Goal: Information Seeking & Learning: Learn about a topic

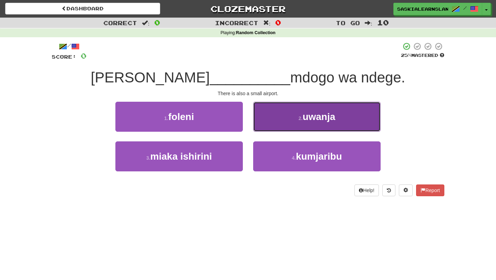
click at [329, 119] on span "uwanja" at bounding box center [318, 116] width 33 height 11
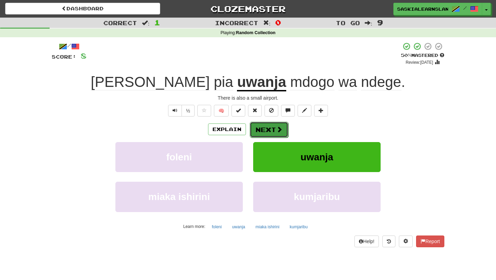
click at [279, 131] on span at bounding box center [279, 129] width 6 height 6
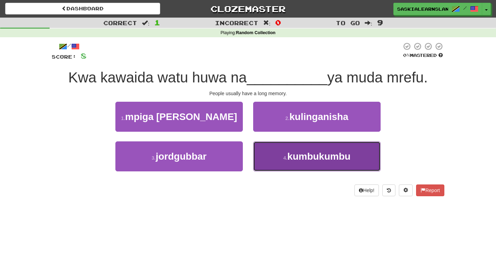
click at [324, 160] on span "kumbukumbu" at bounding box center [318, 156] width 63 height 11
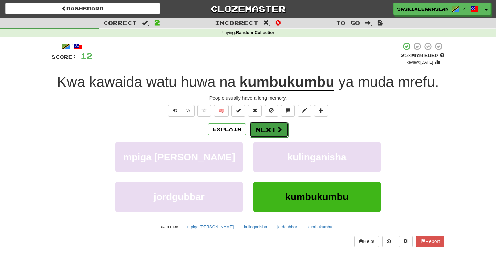
click at [272, 128] on button "Next" at bounding box center [269, 130] width 39 height 16
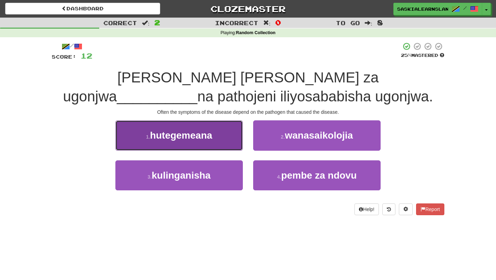
click at [186, 137] on span "hutegemeana" at bounding box center [181, 135] width 62 height 11
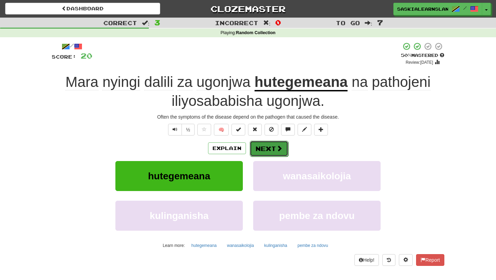
click at [278, 151] on span at bounding box center [279, 148] width 6 height 6
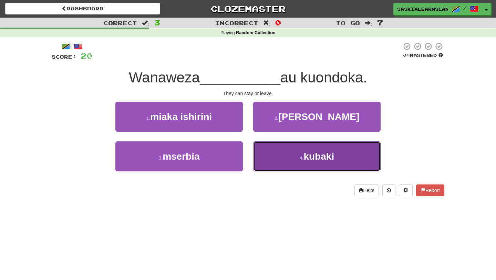
click at [295, 161] on button "4 . kubaki" at bounding box center [316, 156] width 127 height 30
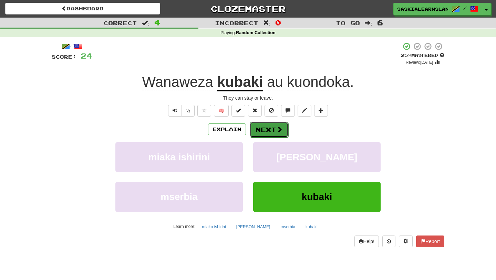
click at [280, 132] on span at bounding box center [279, 129] width 6 height 6
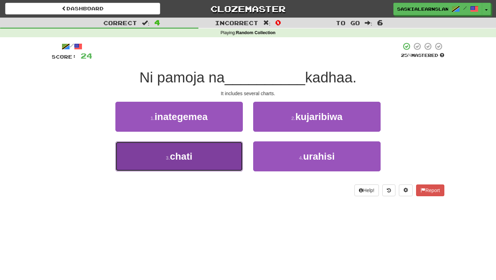
click at [223, 151] on button "3 . chati" at bounding box center [178, 156] width 127 height 30
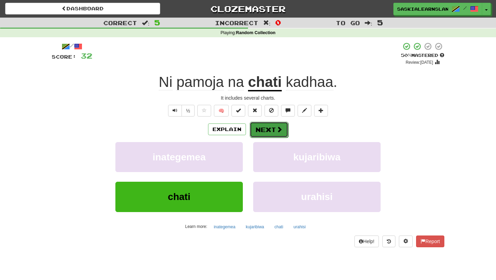
click at [264, 131] on button "Next" at bounding box center [269, 130] width 39 height 16
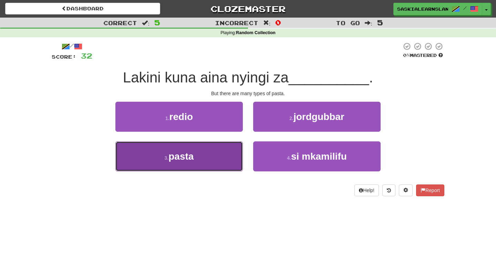
click at [207, 165] on button "3 . pasta" at bounding box center [178, 156] width 127 height 30
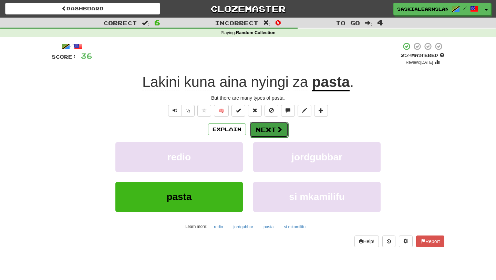
click at [280, 132] on span at bounding box center [279, 129] width 6 height 6
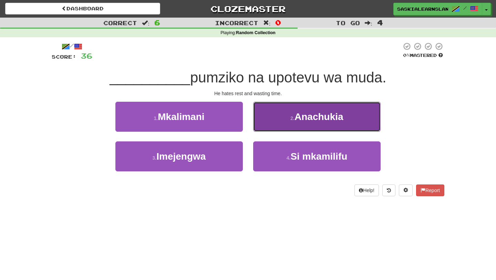
click at [319, 108] on button "2 . [GEOGRAPHIC_DATA]" at bounding box center [316, 117] width 127 height 30
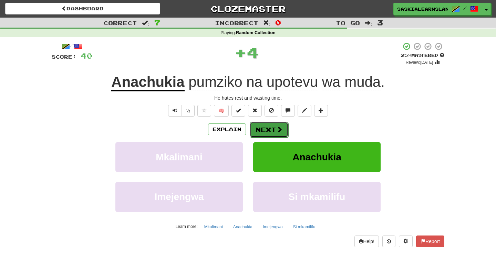
click at [277, 129] on span at bounding box center [279, 129] width 6 height 6
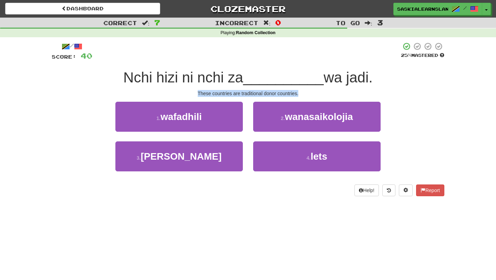
drag, startPoint x: 197, startPoint y: 94, endPoint x: 305, endPoint y: 92, distance: 107.8
click at [305, 92] on div "These countries are traditional donor countries." at bounding box center [248, 93] width 392 height 7
click at [196, 94] on div "These countries are traditional donor countries." at bounding box center [248, 93] width 392 height 7
drag, startPoint x: 196, startPoint y: 93, endPoint x: 305, endPoint y: 90, distance: 109.2
click at [305, 90] on div "These countries are traditional donor countries." at bounding box center [248, 93] width 392 height 7
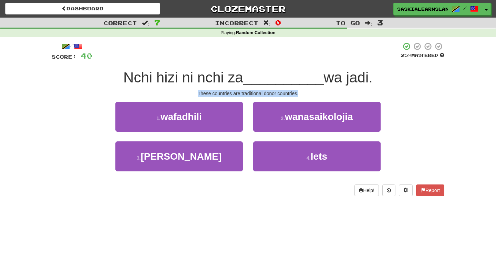
click at [305, 90] on div "These countries are traditional donor countries." at bounding box center [248, 93] width 392 height 7
drag, startPoint x: 305, startPoint y: 90, endPoint x: 195, endPoint y: 90, distance: 109.8
click at [195, 90] on div "These countries are traditional donor countries." at bounding box center [248, 93] width 392 height 7
click at [196, 91] on div "These countries are traditional donor countries." at bounding box center [248, 93] width 392 height 7
drag, startPoint x: 196, startPoint y: 91, endPoint x: 299, endPoint y: 93, distance: 104.0
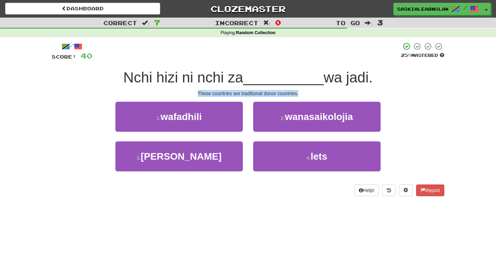
click at [299, 93] on div "These countries are traditional donor countries." at bounding box center [248, 93] width 392 height 7
drag, startPoint x: 299, startPoint y: 93, endPoint x: 197, endPoint y: 91, distance: 102.6
click at [197, 91] on div "These countries are traditional donor countries." at bounding box center [248, 93] width 392 height 7
drag, startPoint x: 197, startPoint y: 91, endPoint x: 301, endPoint y: 93, distance: 104.3
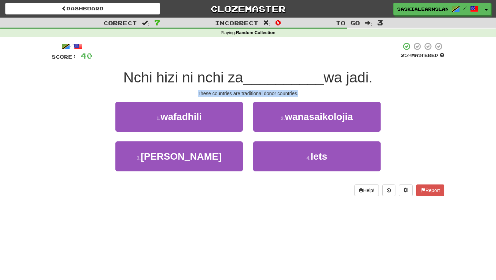
click at [301, 93] on div "These countries are traditional donor countries." at bounding box center [248, 93] width 392 height 7
drag, startPoint x: 301, startPoint y: 93, endPoint x: 193, endPoint y: 94, distance: 107.7
click at [193, 94] on div "These countries are traditional donor countries." at bounding box center [248, 93] width 392 height 7
click at [186, 93] on div "These countries are traditional donor countries." at bounding box center [248, 93] width 392 height 7
